Goal: Task Accomplishment & Management: Manage account settings

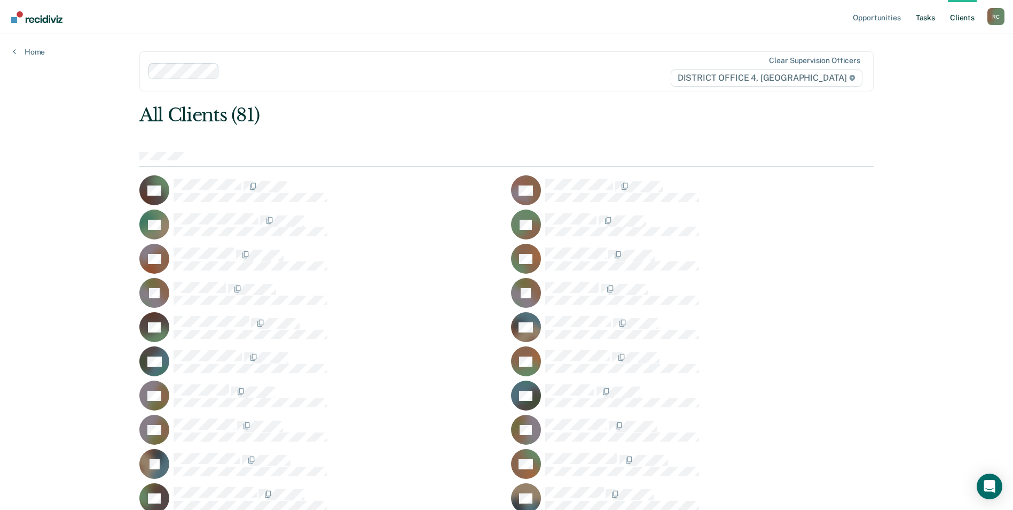
click at [917, 22] on link "Tasks" at bounding box center [926, 17] width 24 height 34
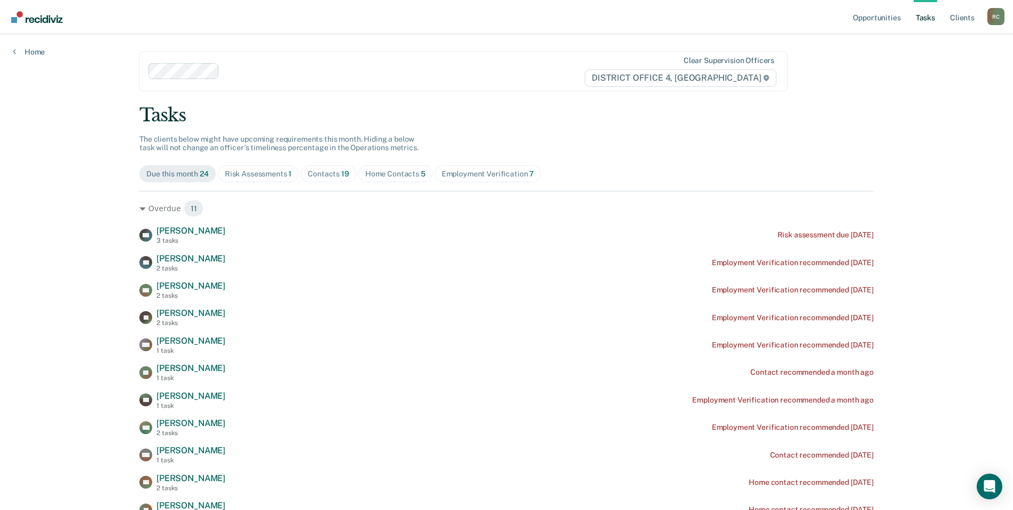
click at [490, 169] on div "Employment Verification 7" at bounding box center [488, 173] width 93 height 9
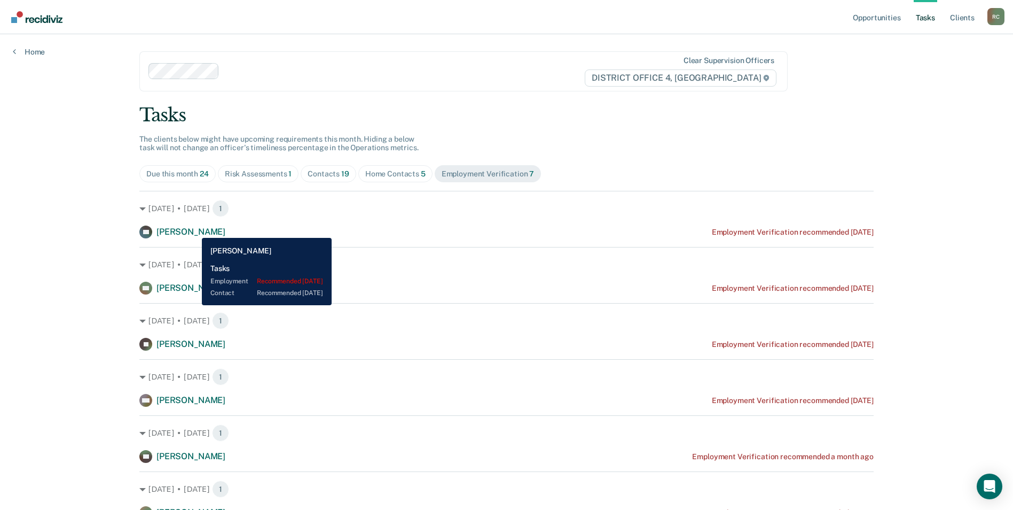
click at [194, 230] on span "[PERSON_NAME]" at bounding box center [191, 232] width 69 height 10
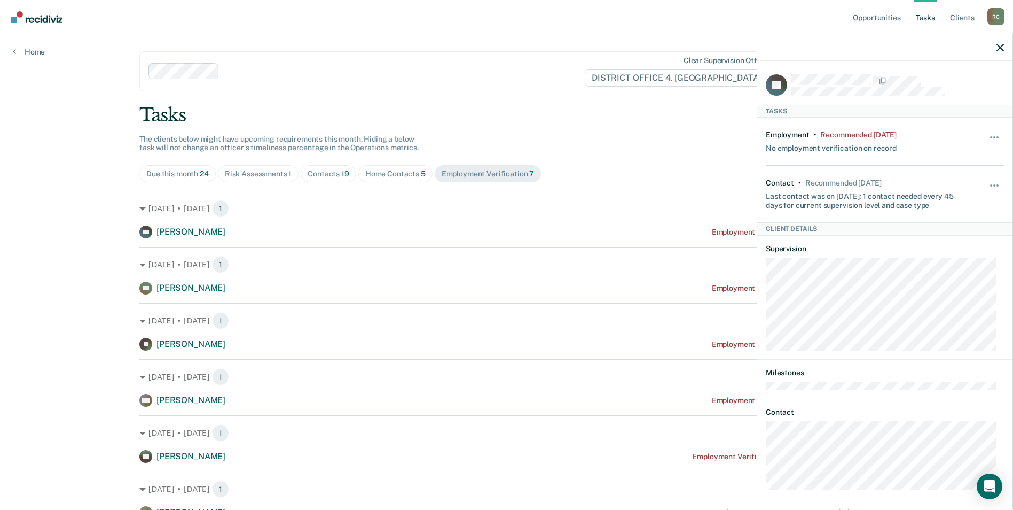
click at [611, 156] on div "Tasks The clients below might have upcoming requirements this month. Hiding a b…" at bounding box center [506, 339] width 735 height 471
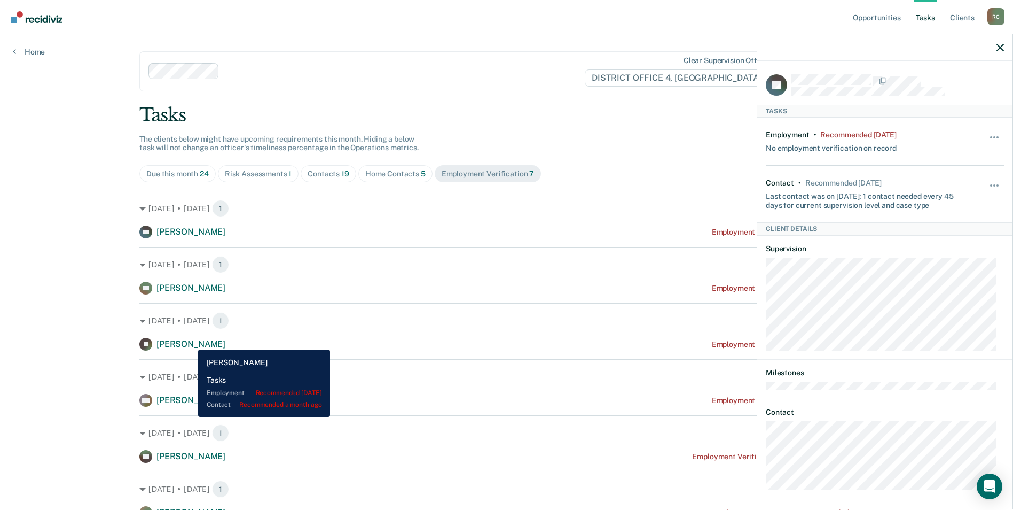
click at [190, 341] on span "[PERSON_NAME]" at bounding box center [191, 344] width 69 height 10
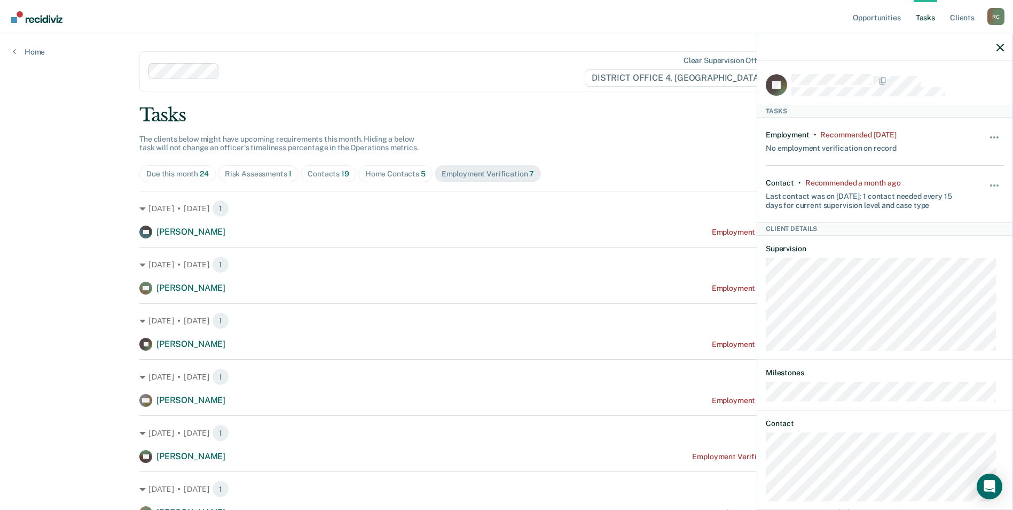
scroll to position [107, 0]
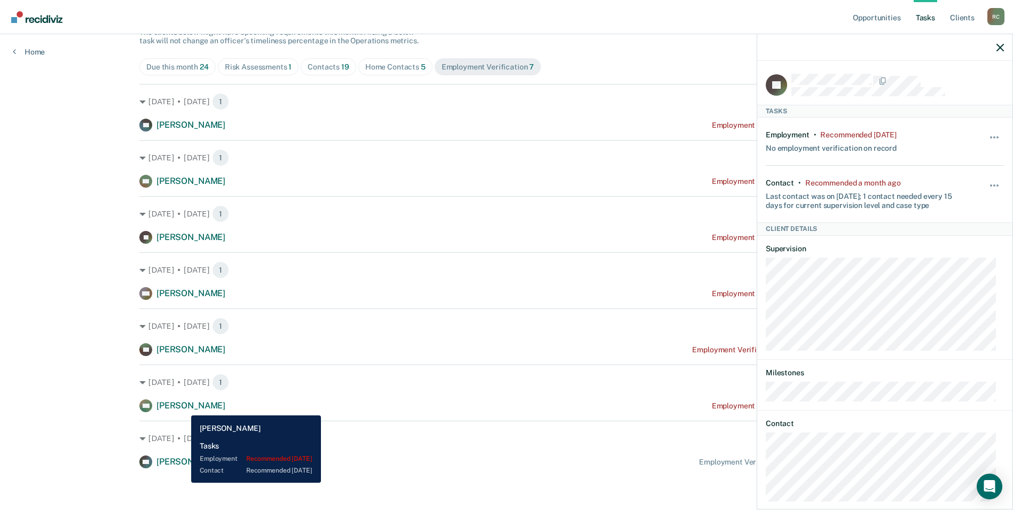
click at [183, 407] on span "[PERSON_NAME]" at bounding box center [191, 405] width 69 height 10
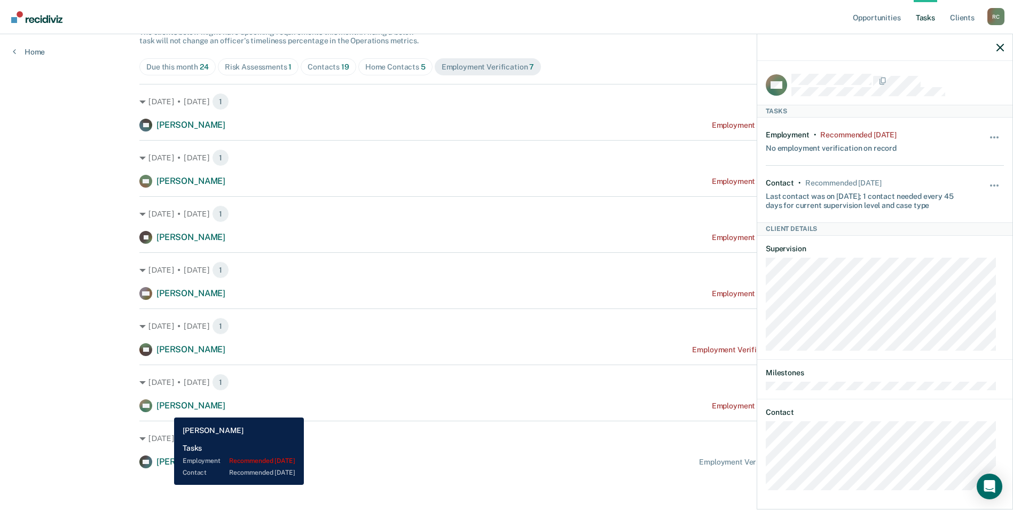
click at [166, 409] on span "[PERSON_NAME]" at bounding box center [191, 405] width 69 height 10
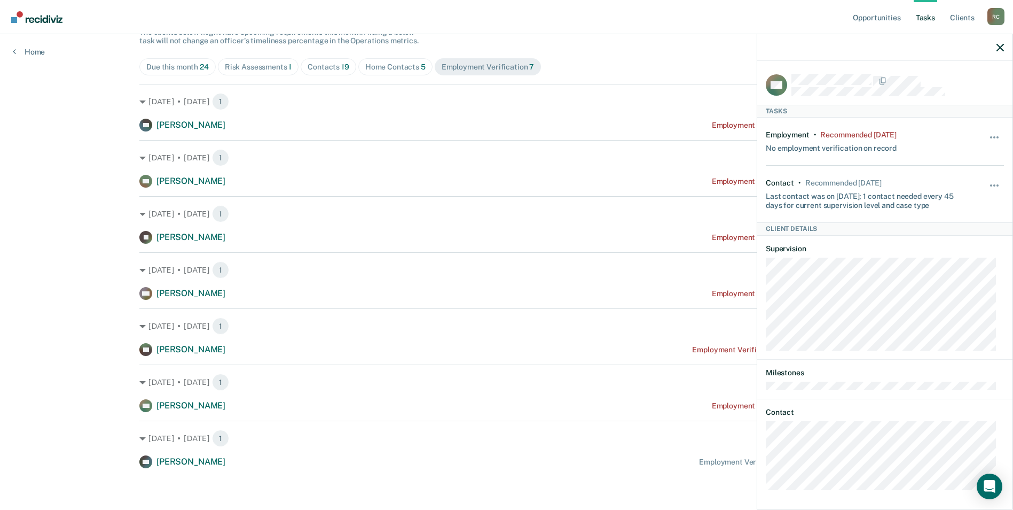
scroll to position [108, 0]
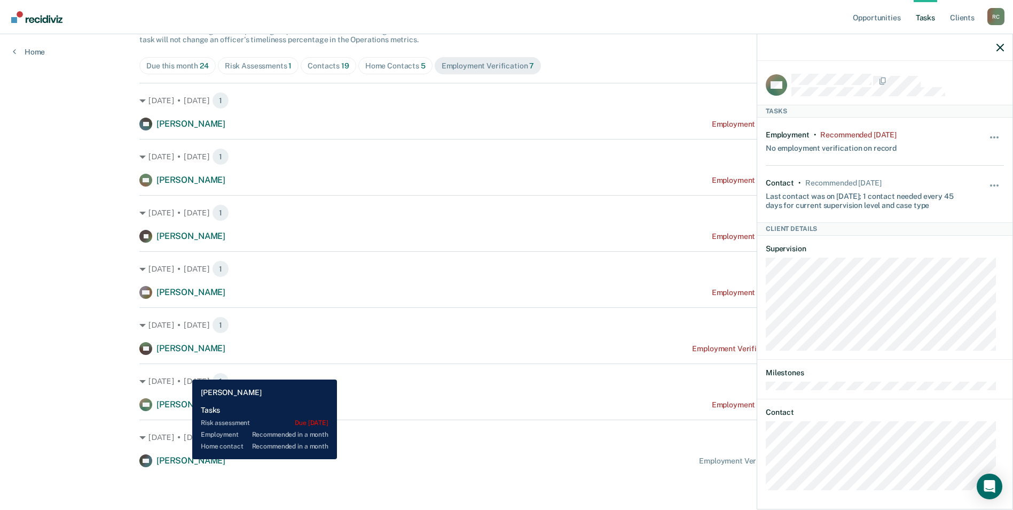
click at [184, 459] on span "[PERSON_NAME]" at bounding box center [191, 460] width 69 height 10
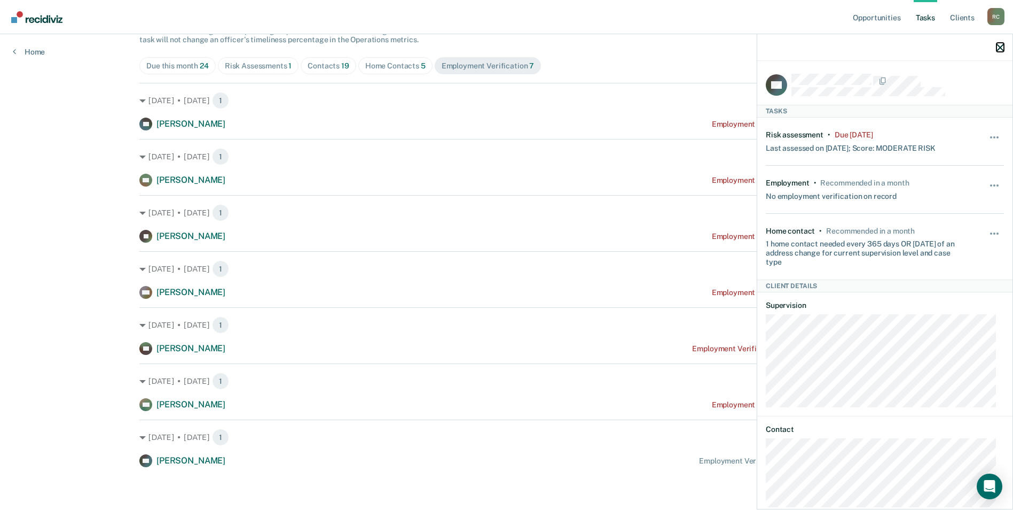
click at [999, 50] on icon "button" at bounding box center [1000, 47] width 7 height 7
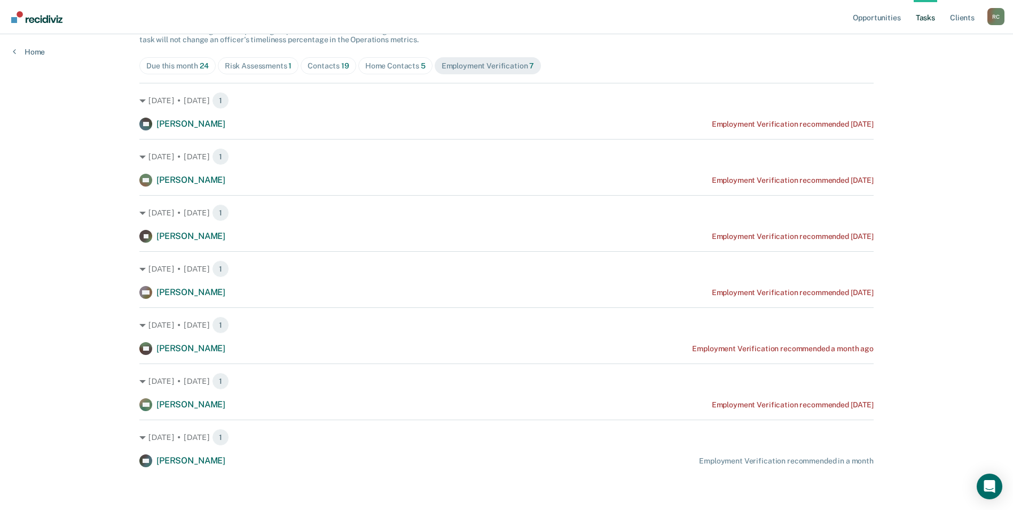
click at [407, 69] on div "Home Contacts 5" at bounding box center [395, 65] width 60 height 9
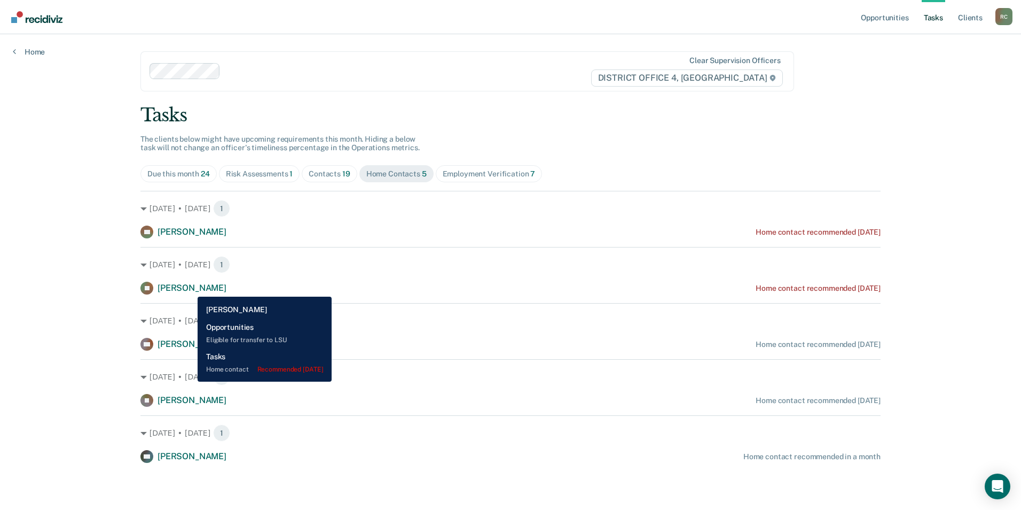
click at [190, 288] on span "[PERSON_NAME]" at bounding box center [192, 288] width 69 height 10
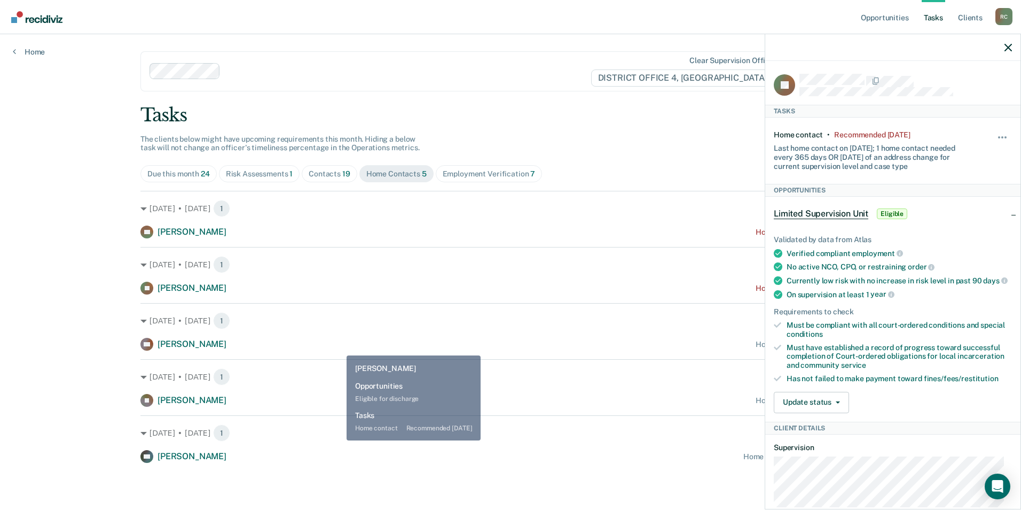
click at [340, 346] on div "AH [PERSON_NAME] Home contact recommended [DATE]" at bounding box center [511, 344] width 740 height 13
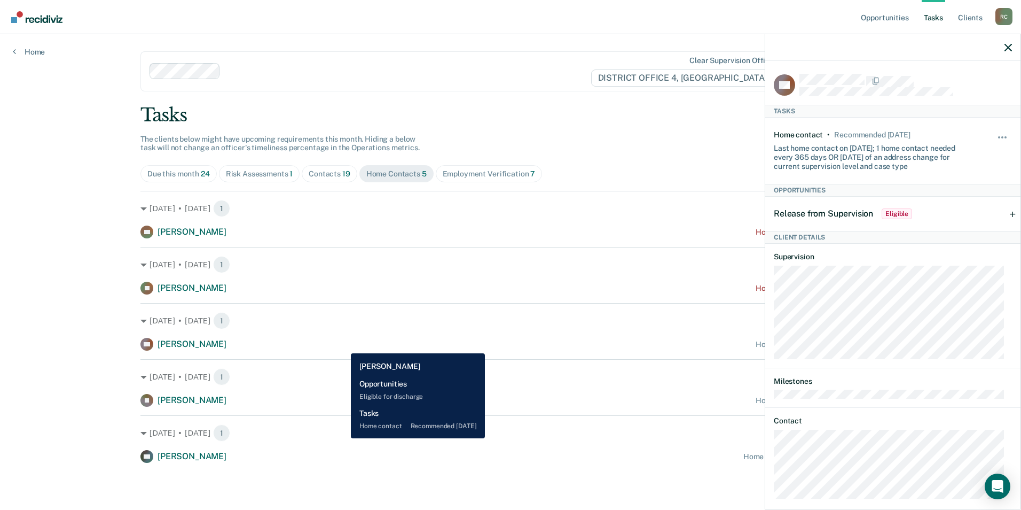
click at [343, 345] on div "AH [PERSON_NAME] Home contact recommended [DATE]" at bounding box center [511, 344] width 740 height 13
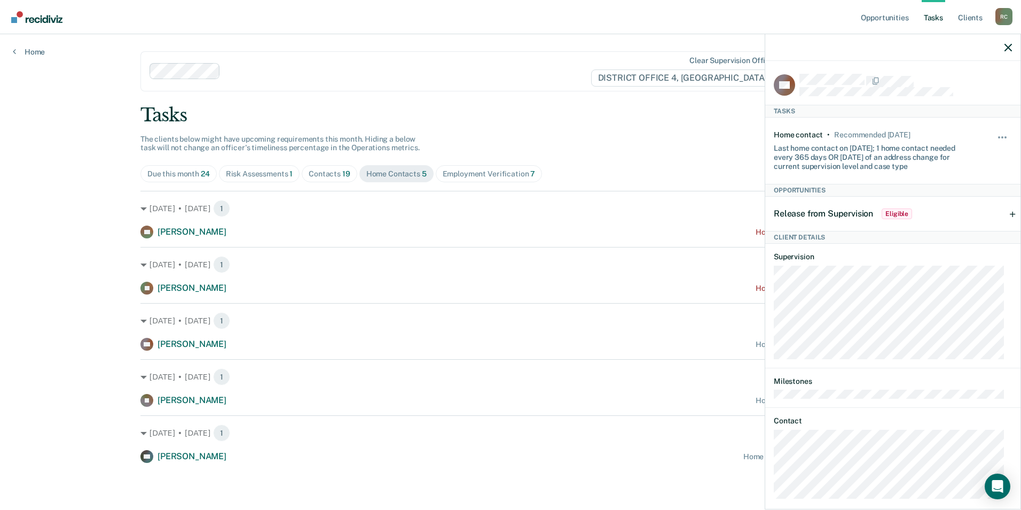
click at [279, 171] on div "Risk Assessments 1" at bounding box center [259, 173] width 67 height 9
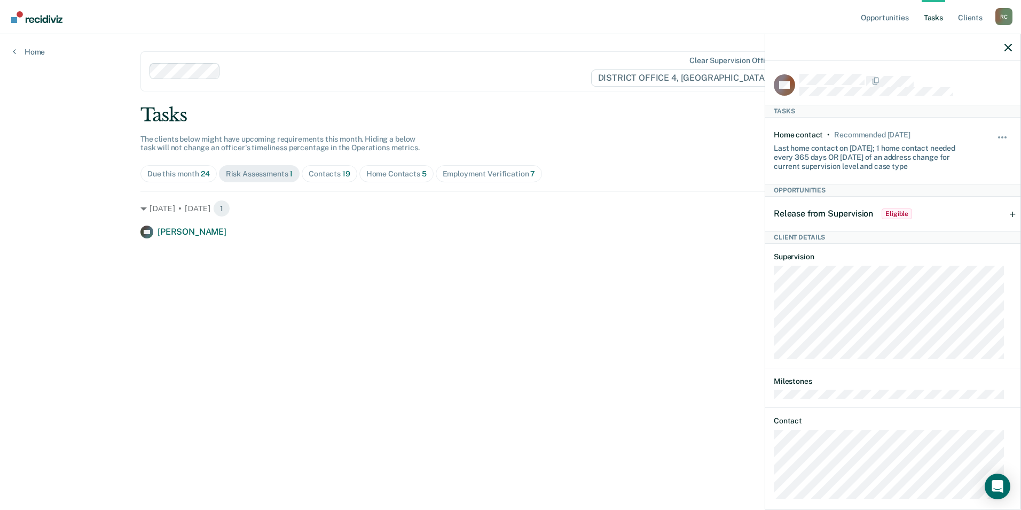
click at [314, 173] on div "Contacts 19" at bounding box center [330, 173] width 42 height 9
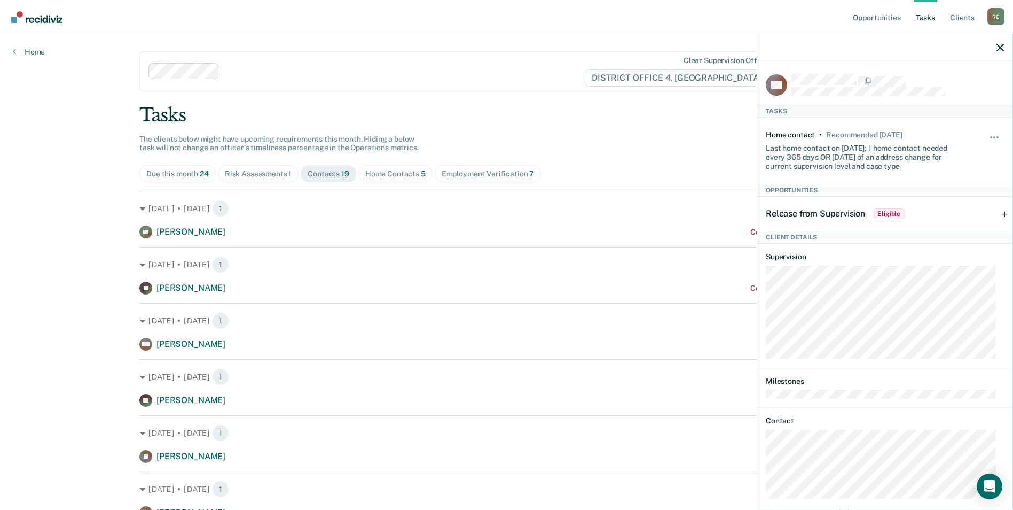
click at [996, 51] on div at bounding box center [885, 47] width 255 height 27
click at [1000, 48] on icon "button" at bounding box center [1000, 47] width 7 height 7
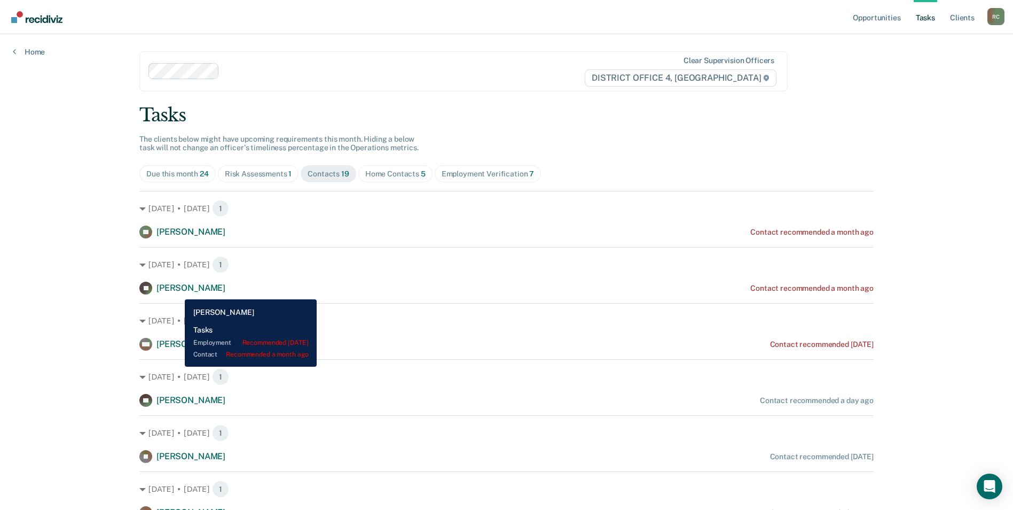
click at [178, 288] on span "[PERSON_NAME]" at bounding box center [191, 288] width 69 height 10
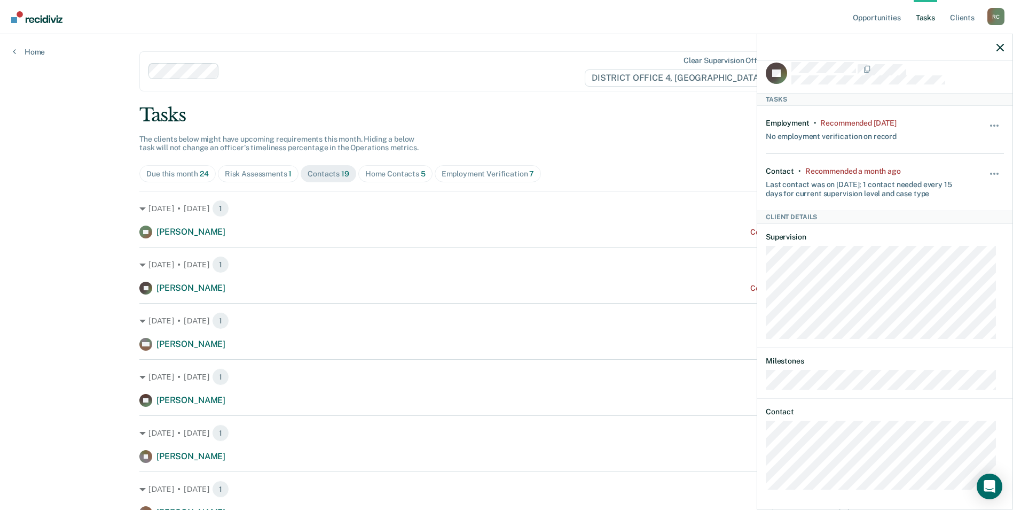
scroll to position [14, 0]
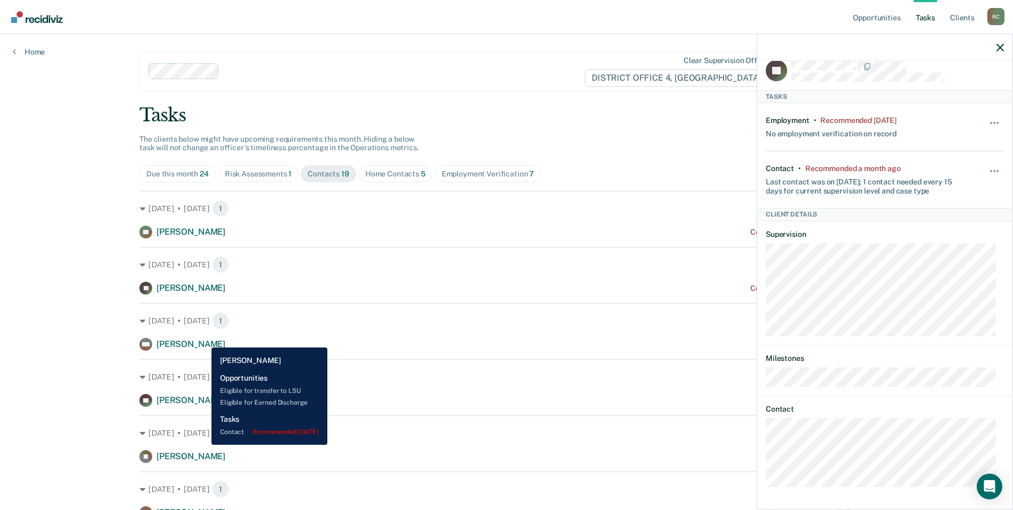
click at [204, 339] on span "[PERSON_NAME]" at bounding box center [191, 344] width 69 height 10
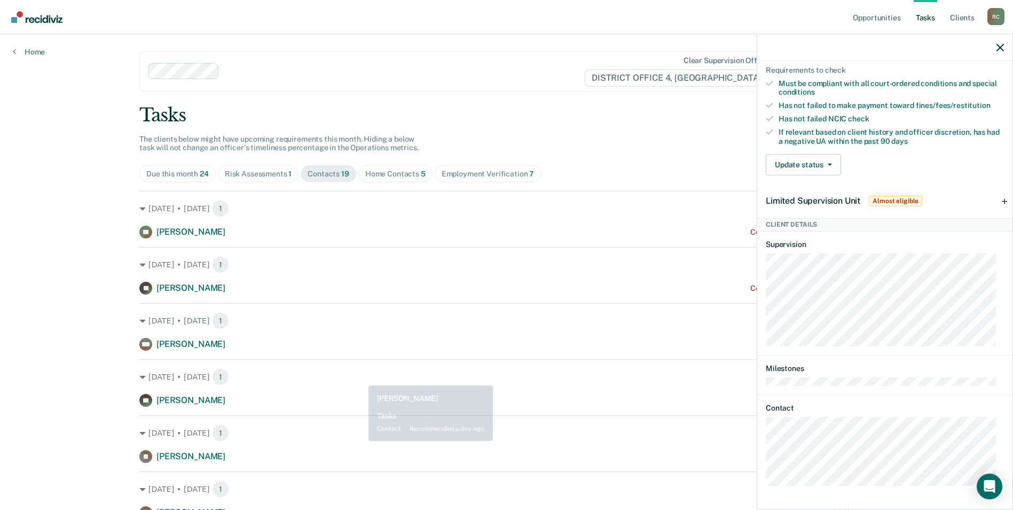
scroll to position [53, 0]
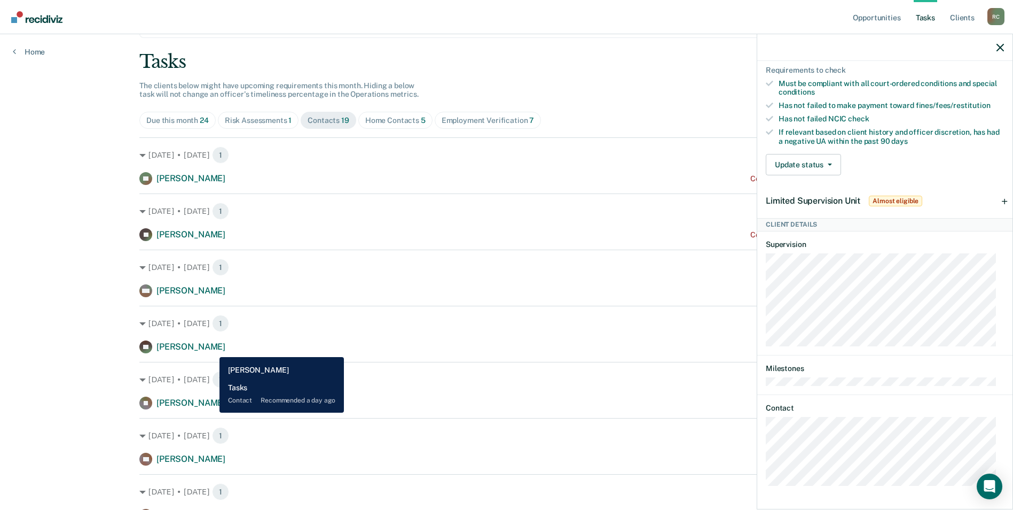
click at [212, 349] on span "[PERSON_NAME]" at bounding box center [191, 346] width 69 height 10
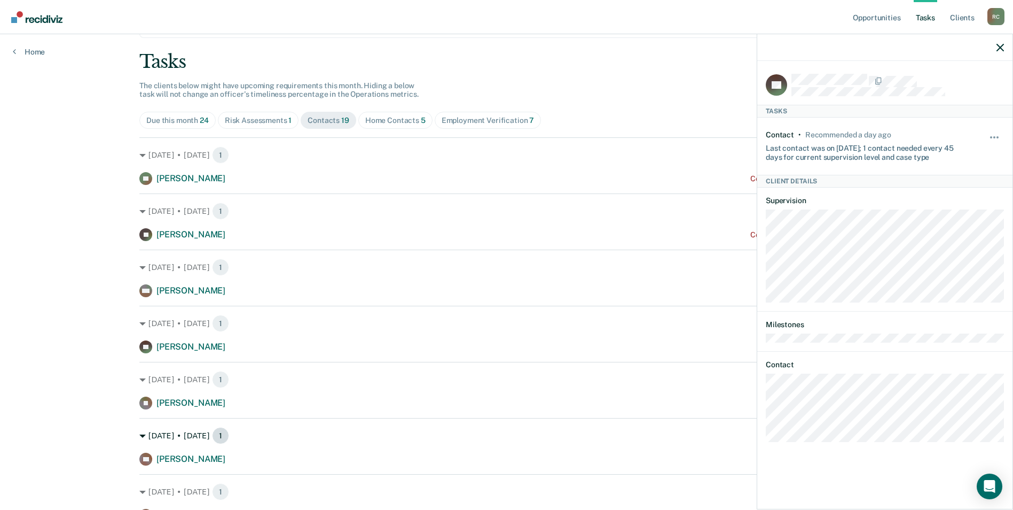
scroll to position [107, 0]
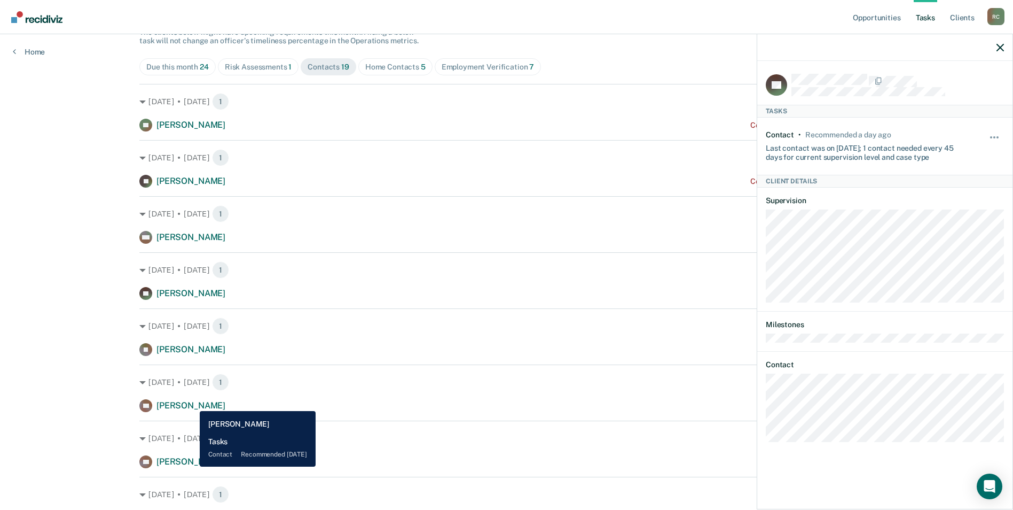
click at [192, 403] on span "[PERSON_NAME]" at bounding box center [191, 405] width 69 height 10
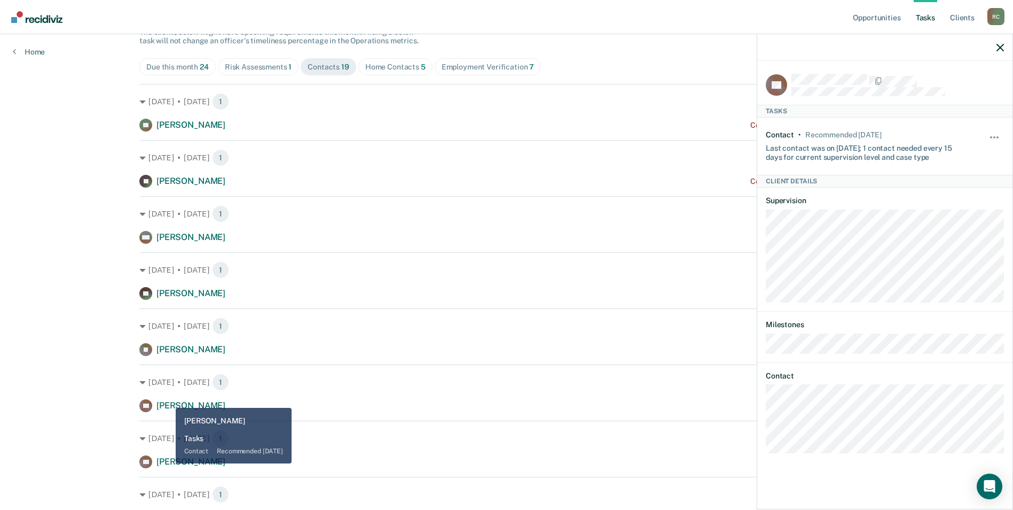
click at [168, 401] on span "[PERSON_NAME]" at bounding box center [191, 405] width 69 height 10
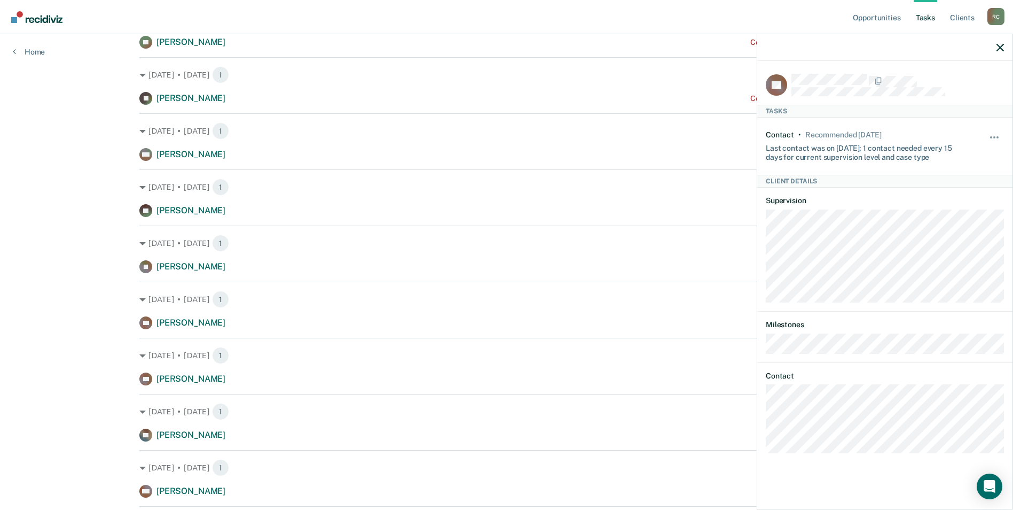
scroll to position [214, 0]
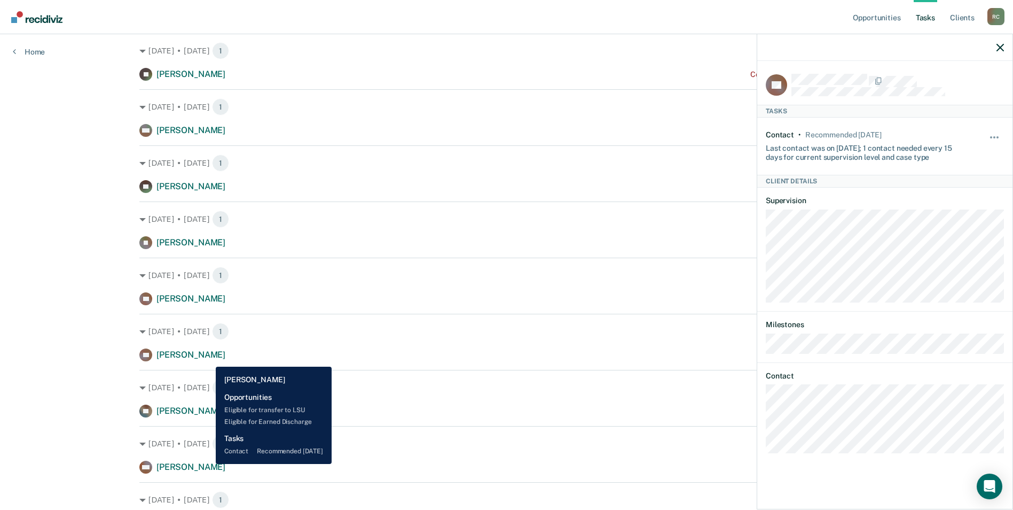
click at [208, 358] on span "[PERSON_NAME]" at bounding box center [191, 354] width 69 height 10
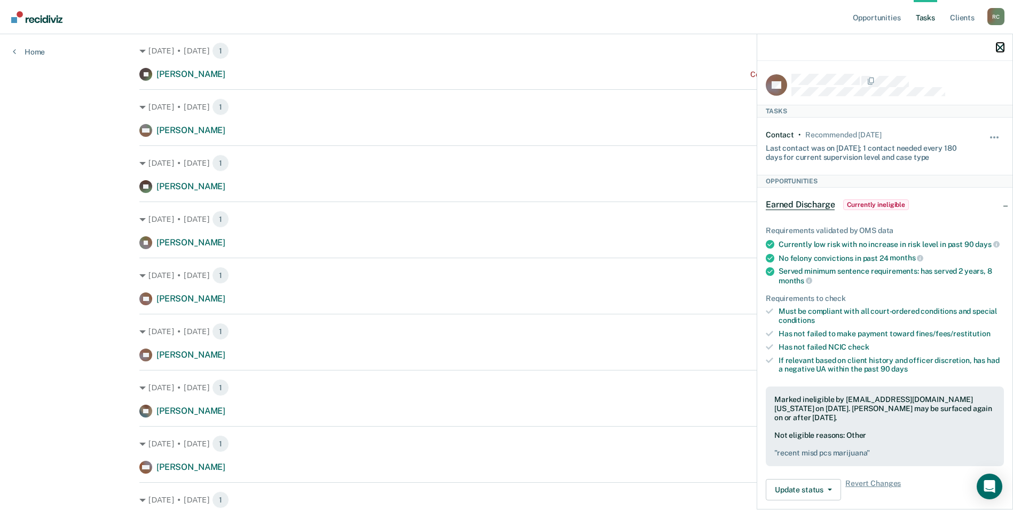
click at [1003, 46] on icon "button" at bounding box center [1000, 47] width 7 height 7
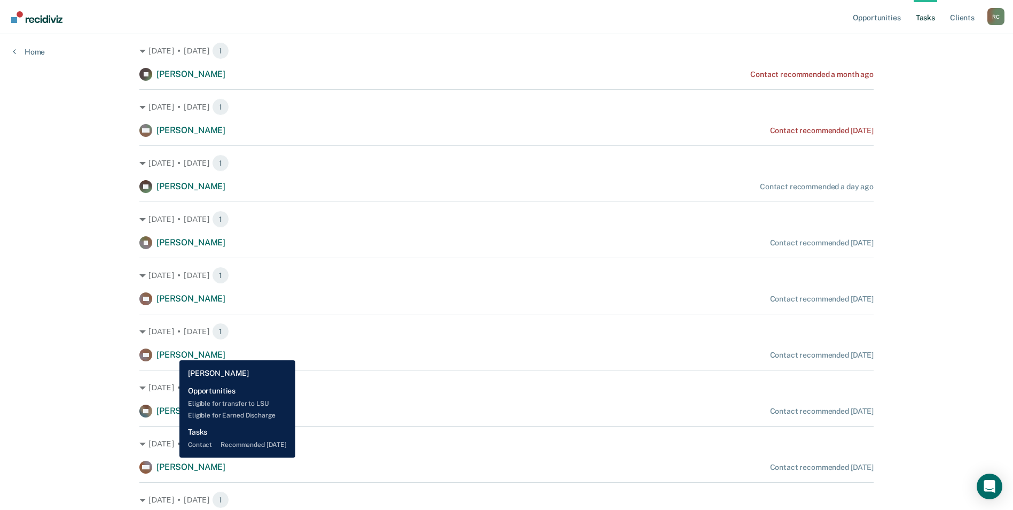
click at [171, 352] on span "[PERSON_NAME]" at bounding box center [191, 354] width 69 height 10
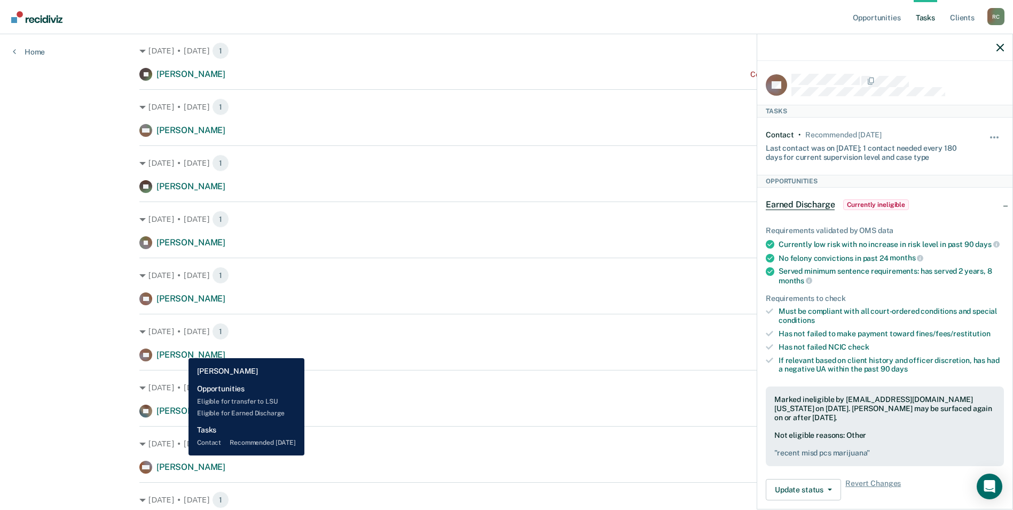
click at [181, 350] on span "[PERSON_NAME]" at bounding box center [191, 354] width 69 height 10
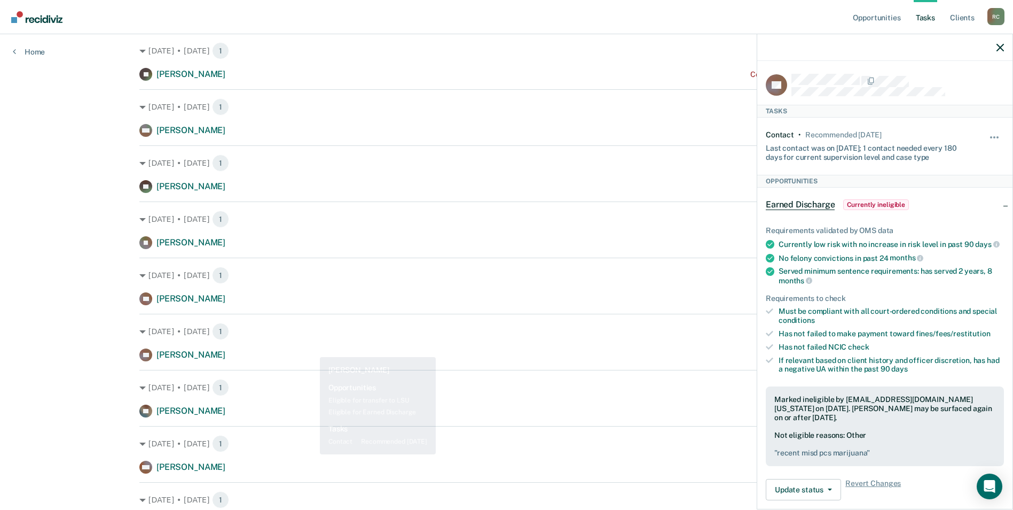
click at [326, 345] on div "[DATE] • [DATE] 1 RA [PERSON_NAME] Contact recommended [DATE]" at bounding box center [506, 338] width 735 height 48
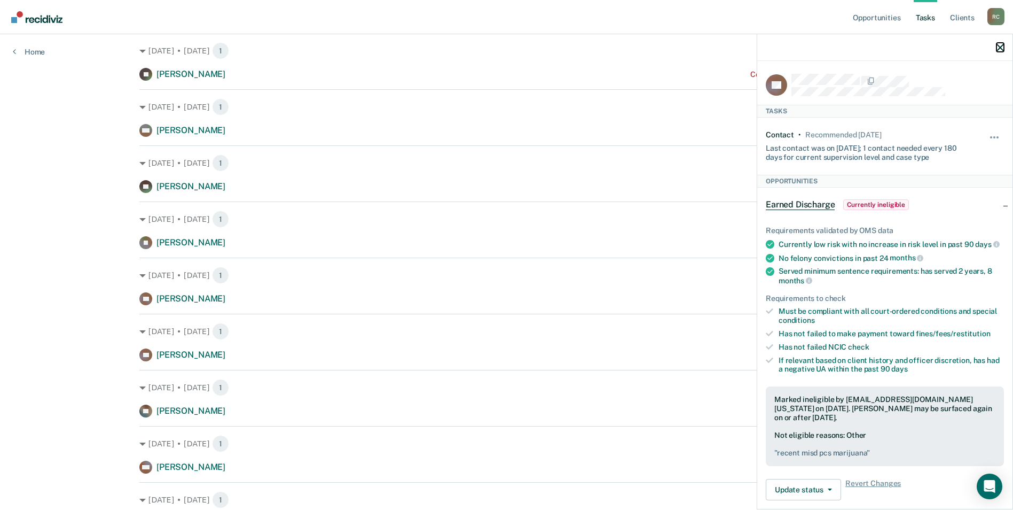
click at [998, 50] on icon "button" at bounding box center [1000, 47] width 7 height 7
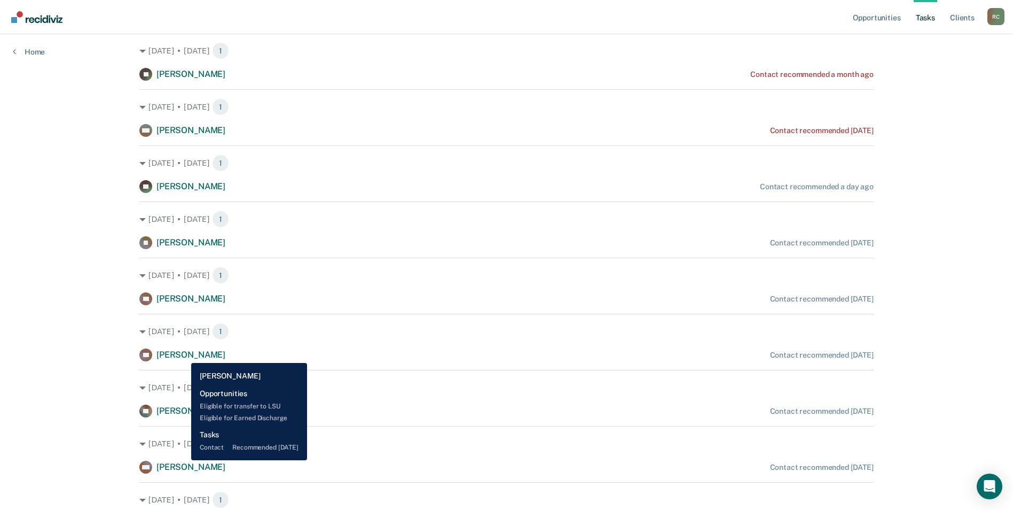
click at [183, 355] on span "[PERSON_NAME]" at bounding box center [191, 354] width 69 height 10
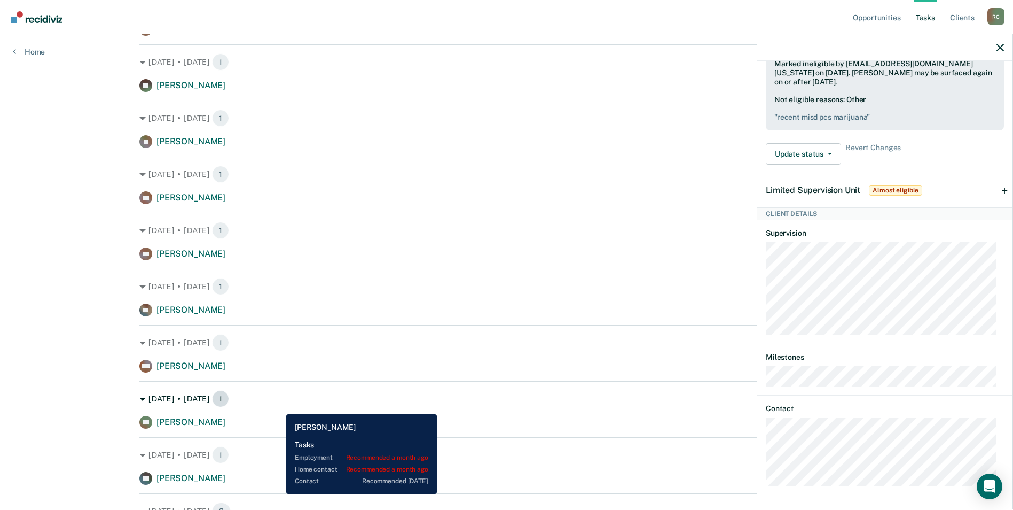
scroll to position [321, 0]
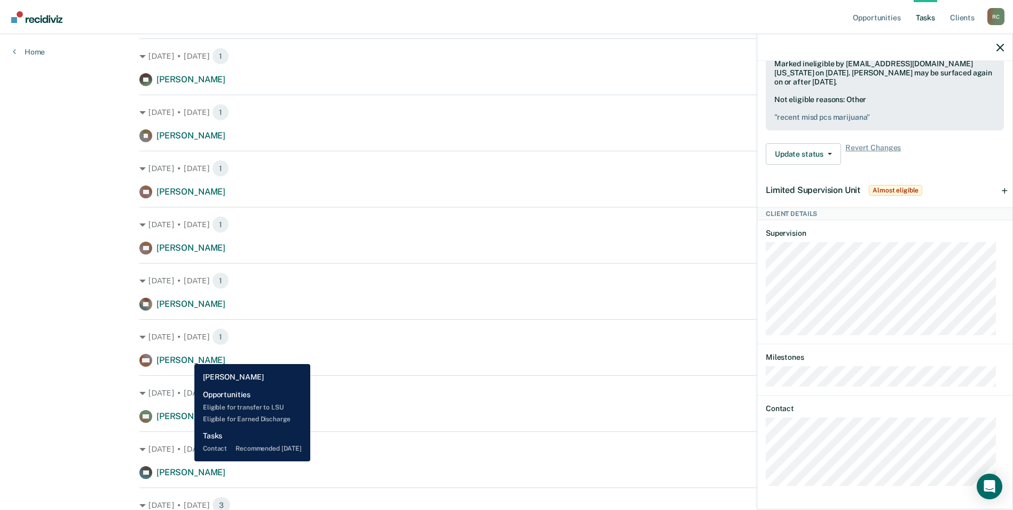
click at [186, 356] on span "[PERSON_NAME]" at bounding box center [191, 360] width 69 height 10
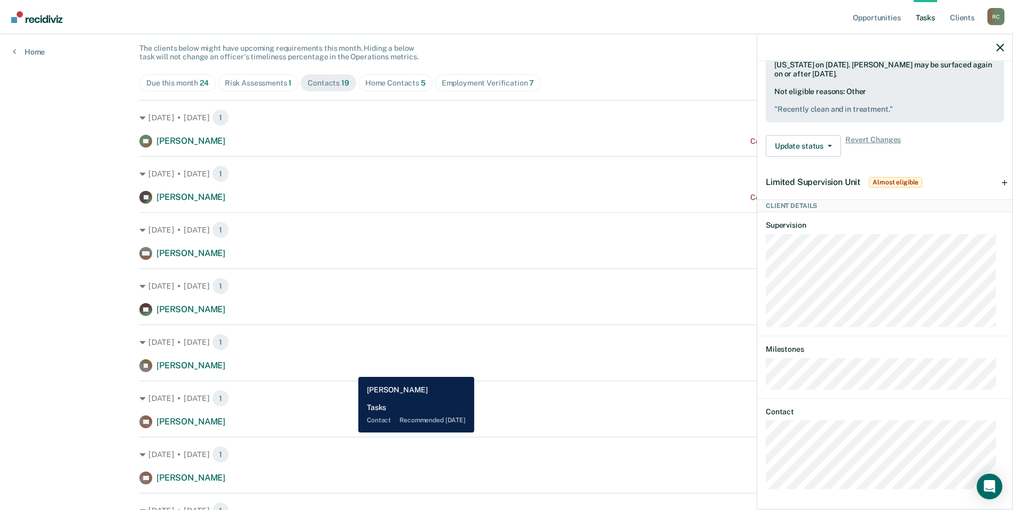
scroll to position [0, 0]
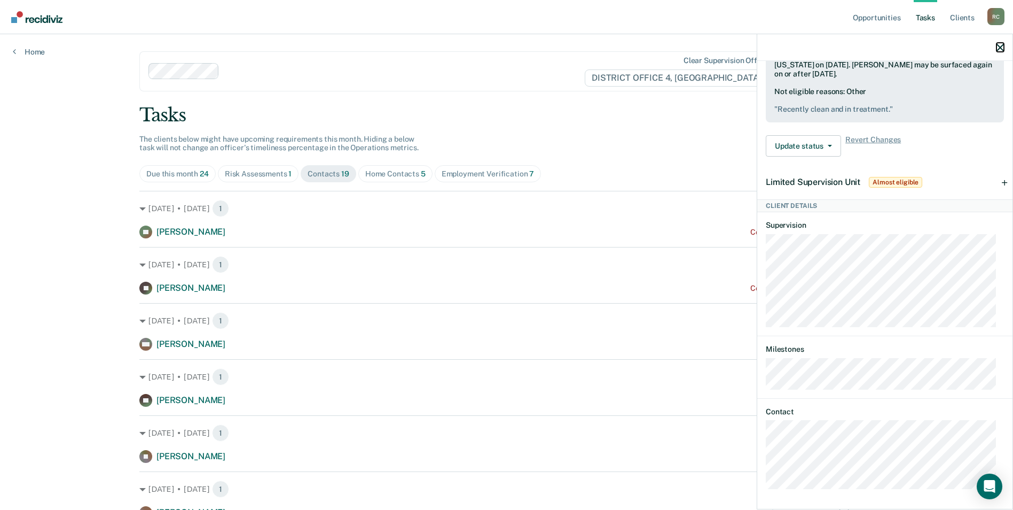
click at [1002, 47] on icon "button" at bounding box center [1000, 47] width 7 height 7
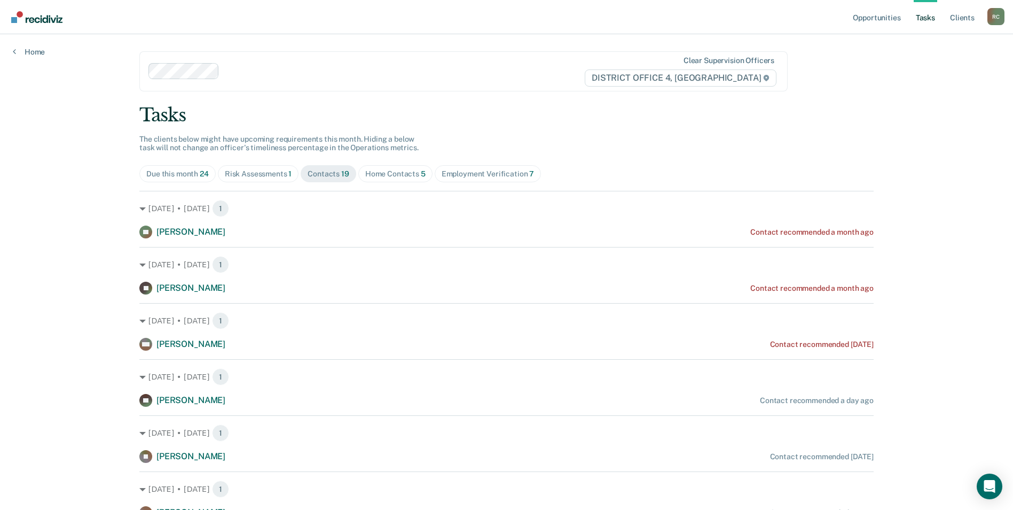
click at [185, 178] on div "Due this month 24" at bounding box center [177, 173] width 63 height 9
